Goal: Use online tool/utility: Use online tool/utility

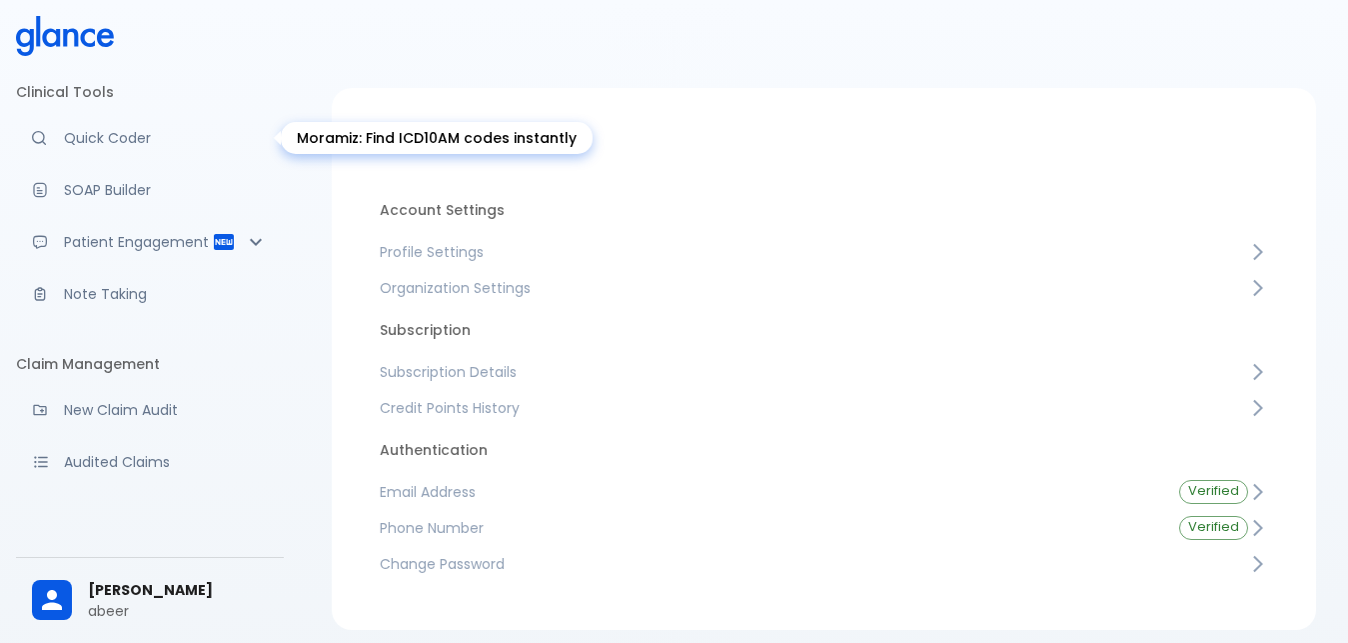
click at [103, 144] on p "Quick Coder" at bounding box center [166, 138] width 204 height 20
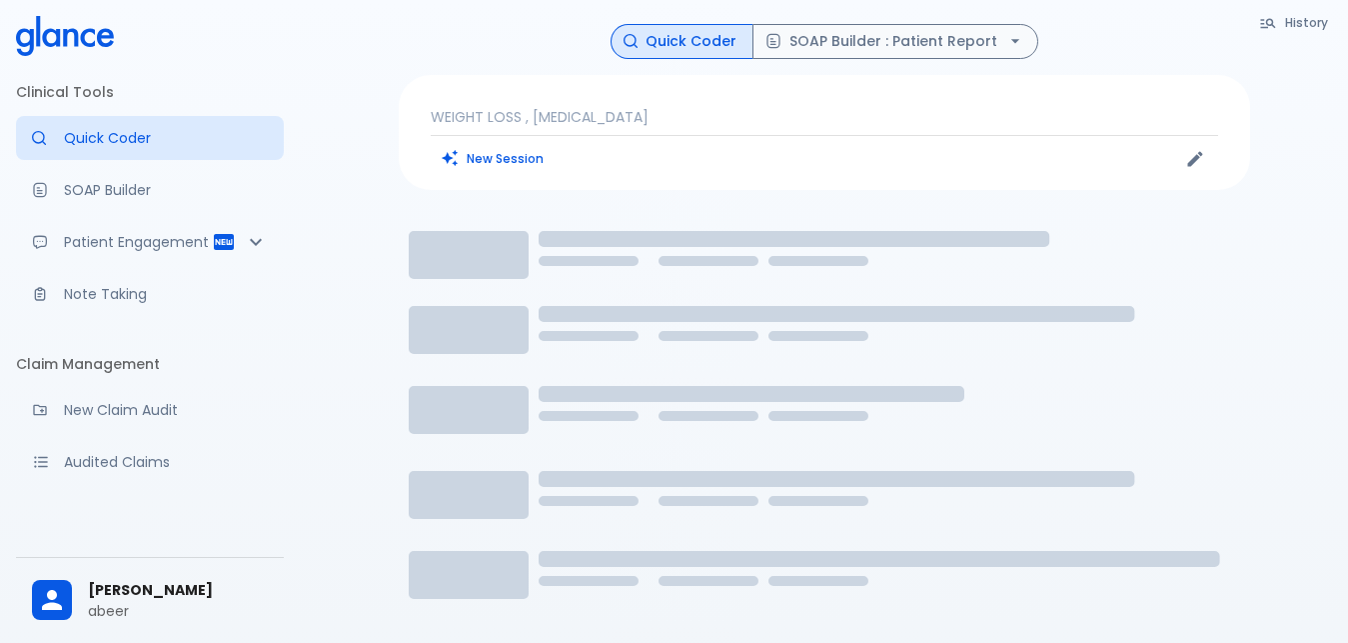
click at [650, 123] on p "WEIGHT LOSS , [MEDICAL_DATA]" at bounding box center [824, 117] width 787 height 20
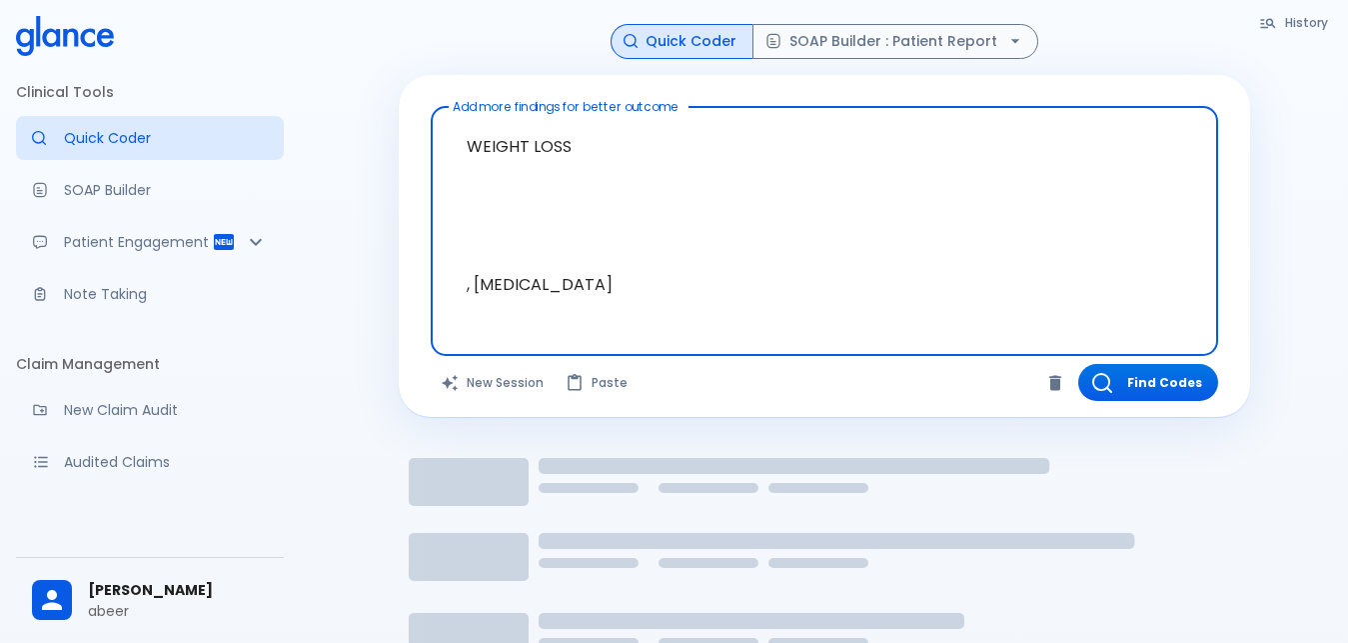
click at [567, 152] on textarea "WEIGHT LOSS , [MEDICAL_DATA]" at bounding box center [824, 215] width 759 height 201
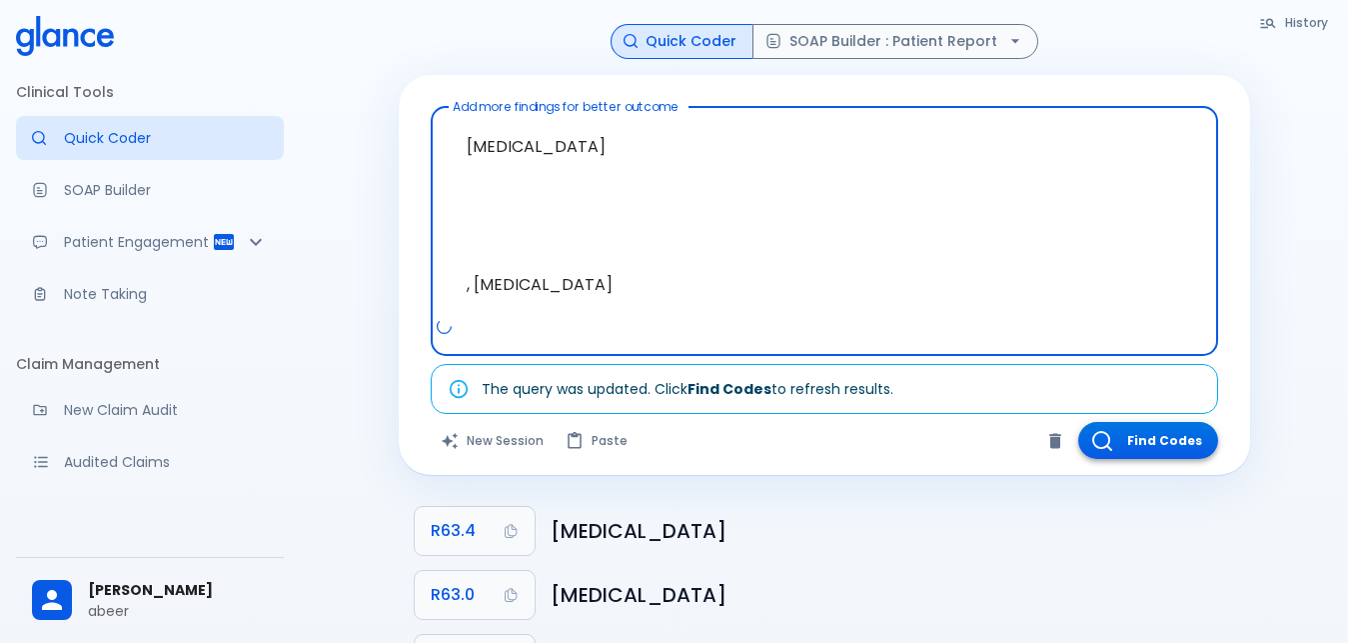
type textarea "[MEDICAL_DATA] , [MEDICAL_DATA]"
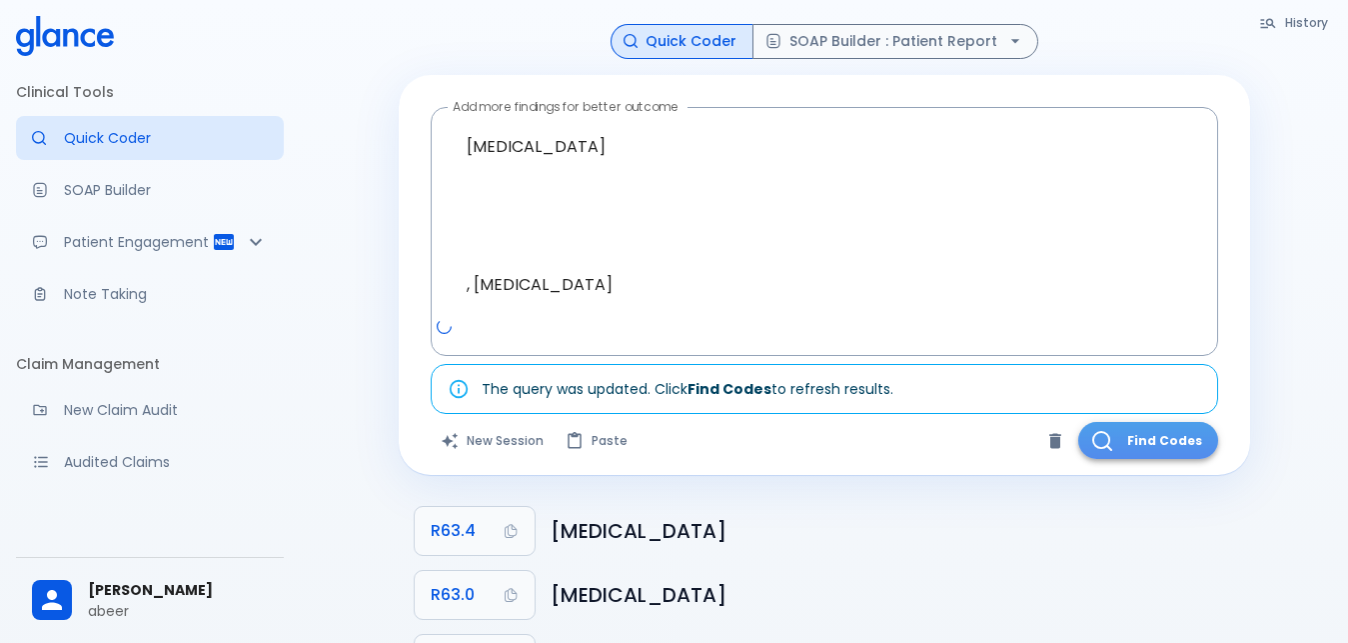
click at [1139, 443] on button "Find Codes" at bounding box center [1148, 440] width 140 height 37
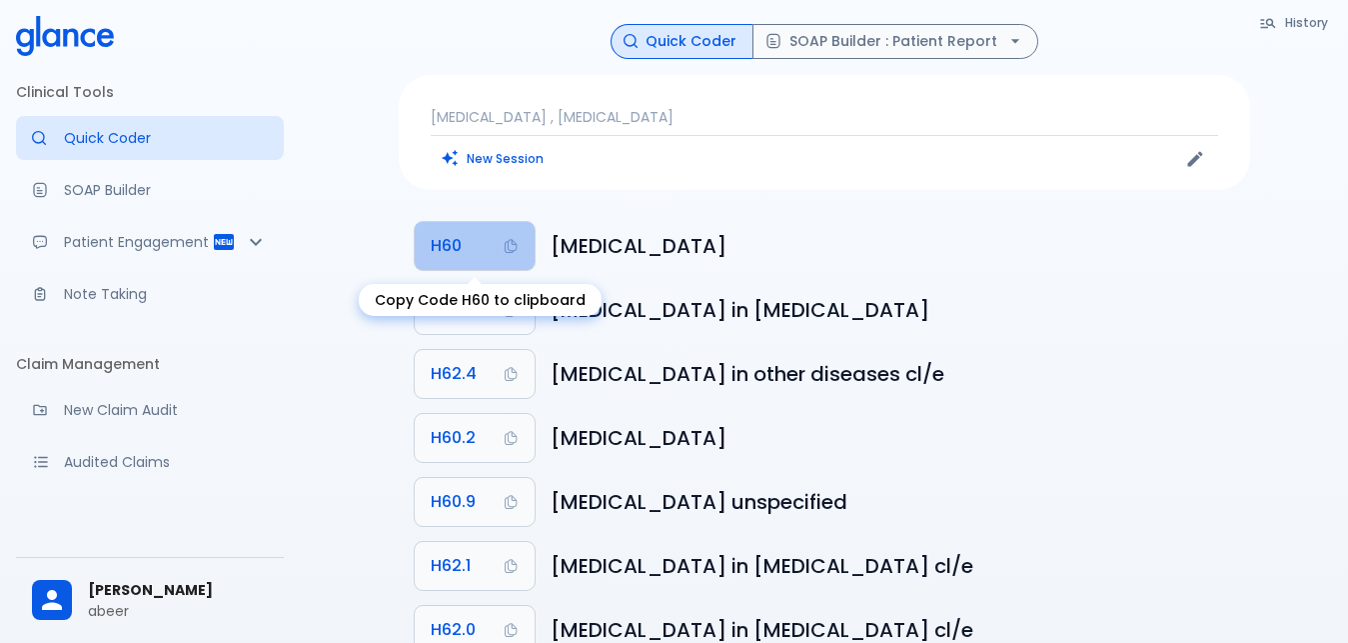
click at [452, 246] on span "H60" at bounding box center [446, 246] width 31 height 28
click at [468, 245] on button "H60" at bounding box center [475, 246] width 120 height 48
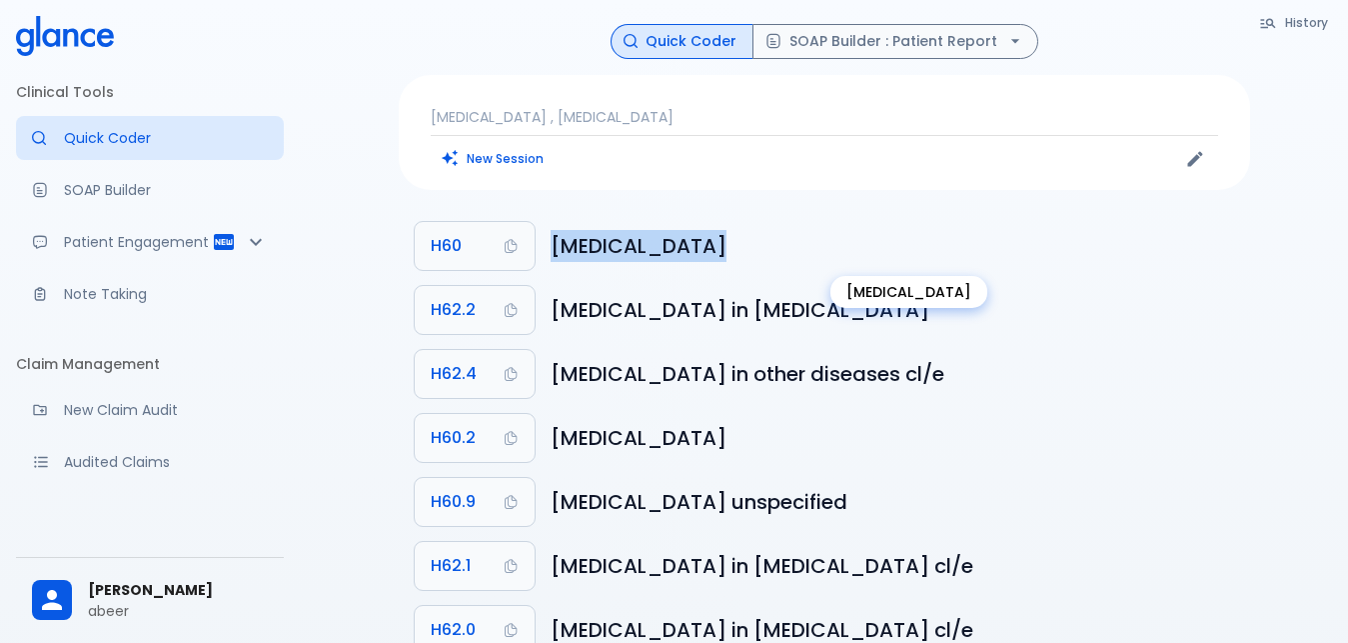
drag, startPoint x: 549, startPoint y: 245, endPoint x: 678, endPoint y: 250, distance: 130.0
click at [678, 250] on li "H60 [MEDICAL_DATA]" at bounding box center [824, 246] width 851 height 64
copy h6 "[MEDICAL_DATA]"
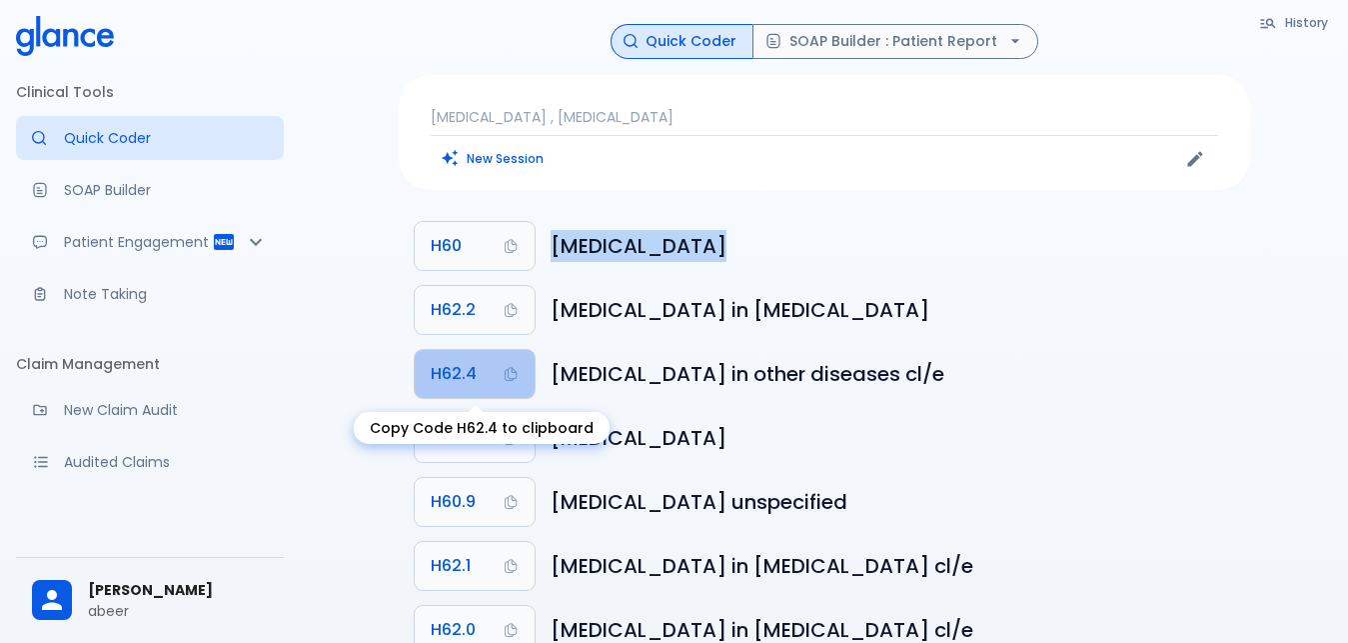
click at [452, 374] on span "H62.4" at bounding box center [454, 374] width 46 height 28
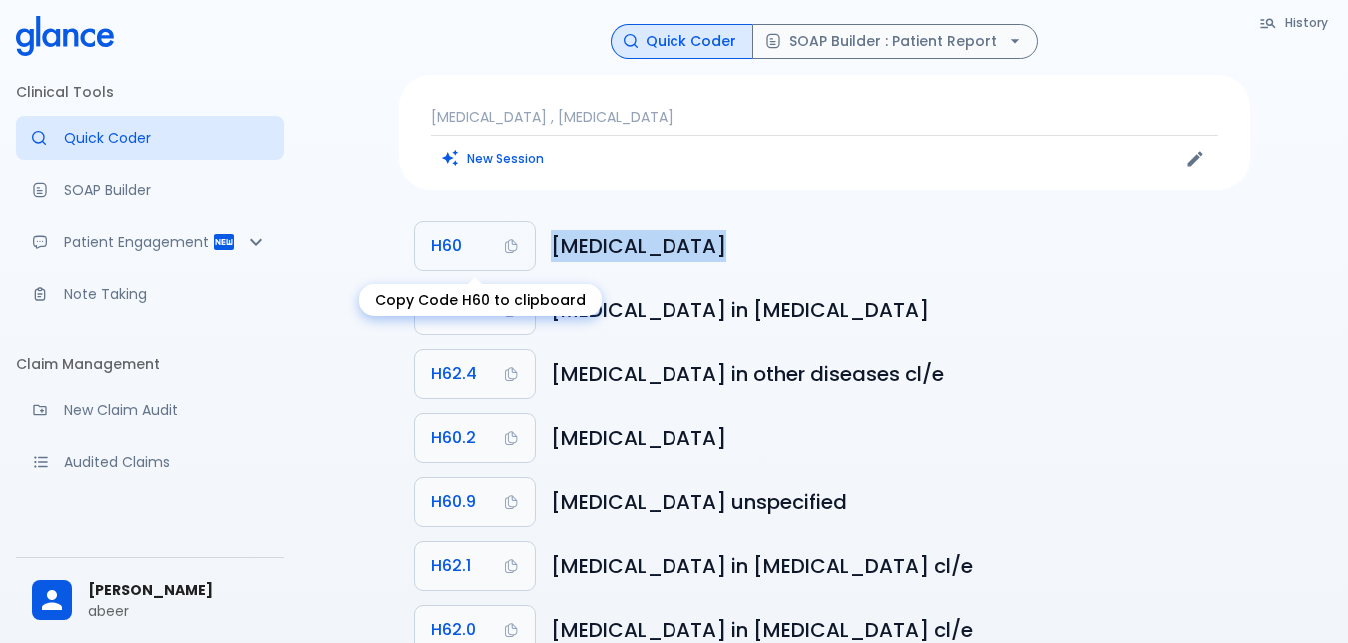
click at [449, 247] on span "H60" at bounding box center [446, 246] width 31 height 28
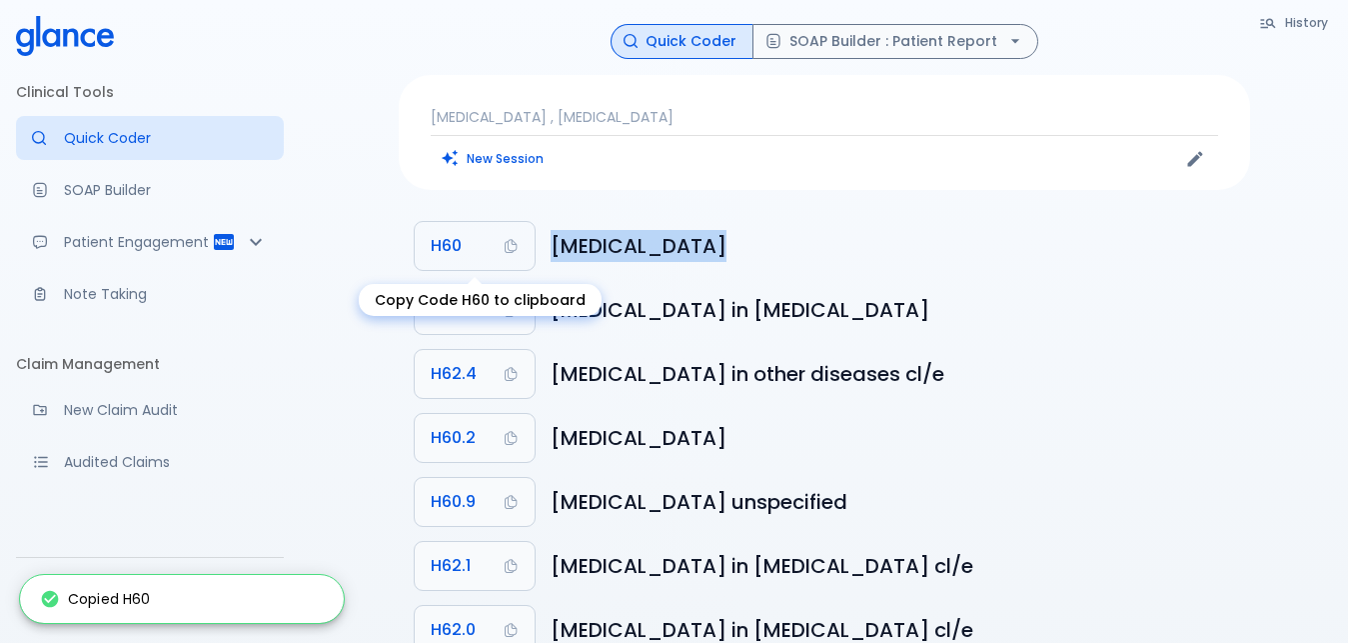
click at [446, 244] on span "H60" at bounding box center [446, 246] width 31 height 28
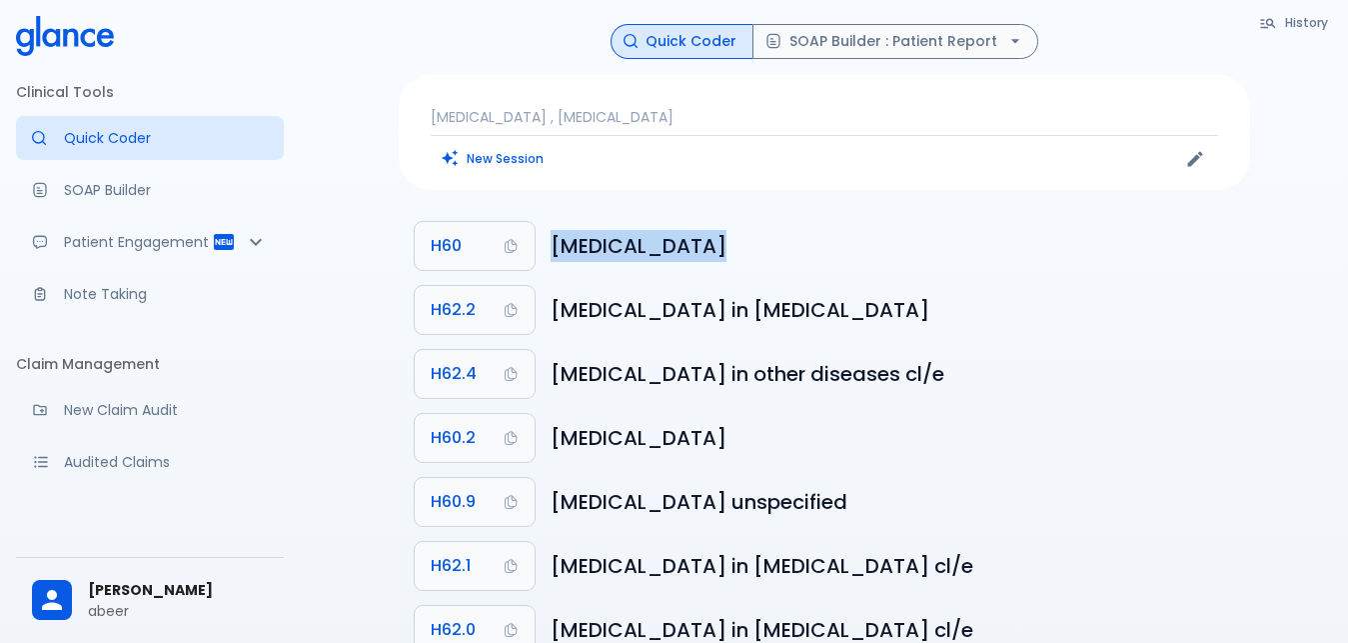
copy h6 "[MEDICAL_DATA]"
click at [448, 250] on span "H60" at bounding box center [446, 246] width 31 height 28
copy h6 "[MEDICAL_DATA]"
